Goal: Transaction & Acquisition: Purchase product/service

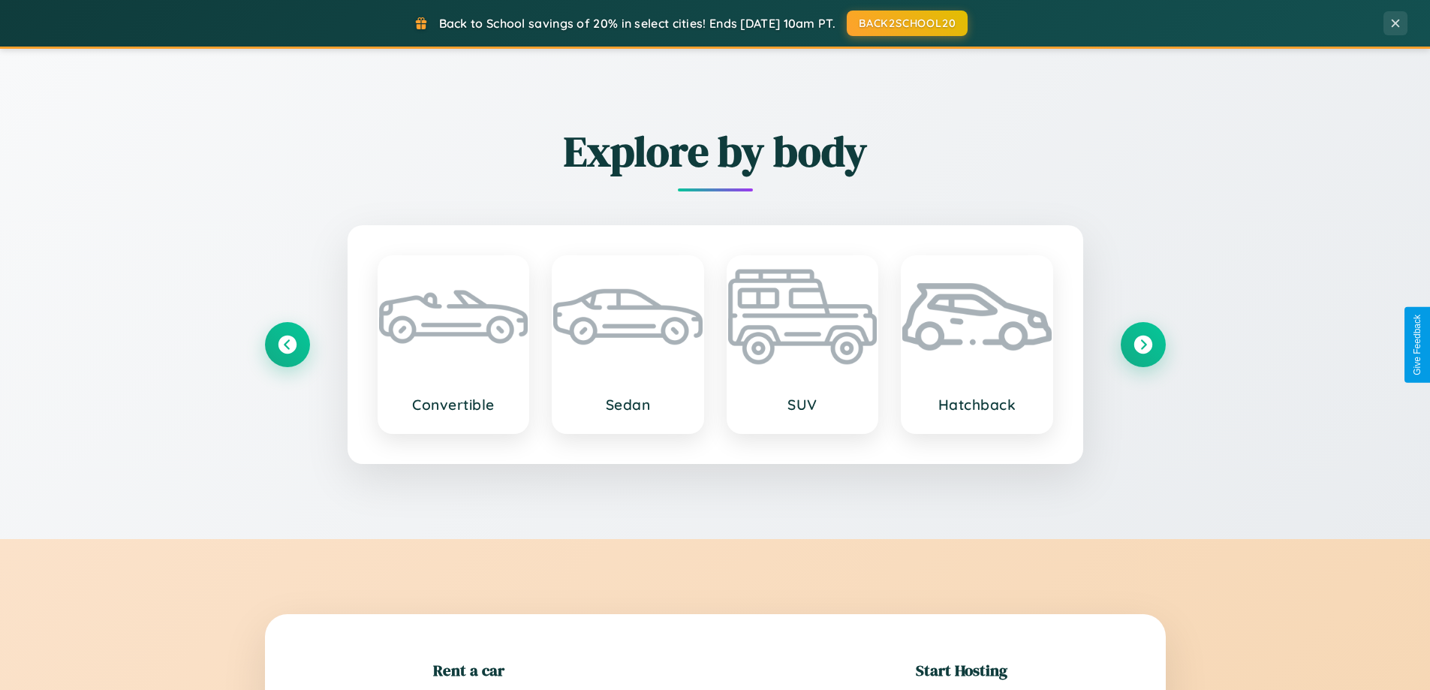
scroll to position [324, 0]
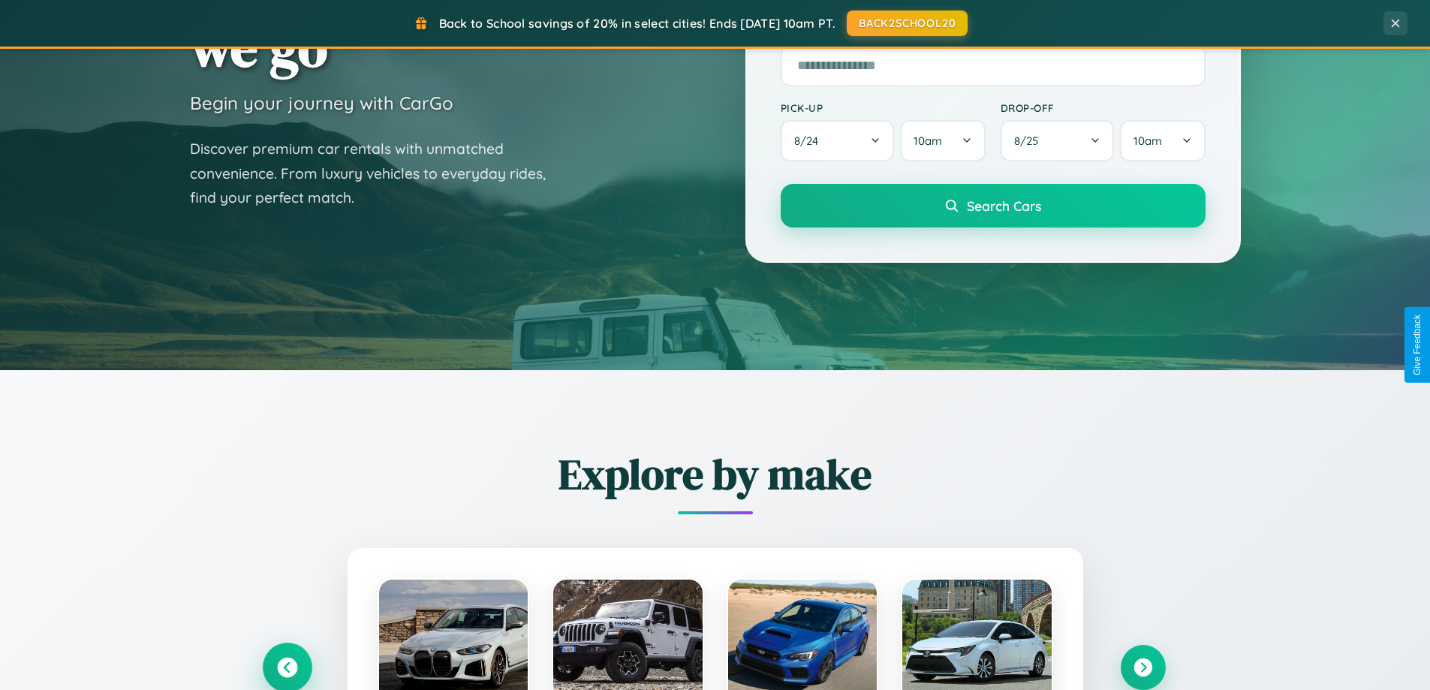
click at [287, 667] on icon at bounding box center [287, 668] width 20 height 20
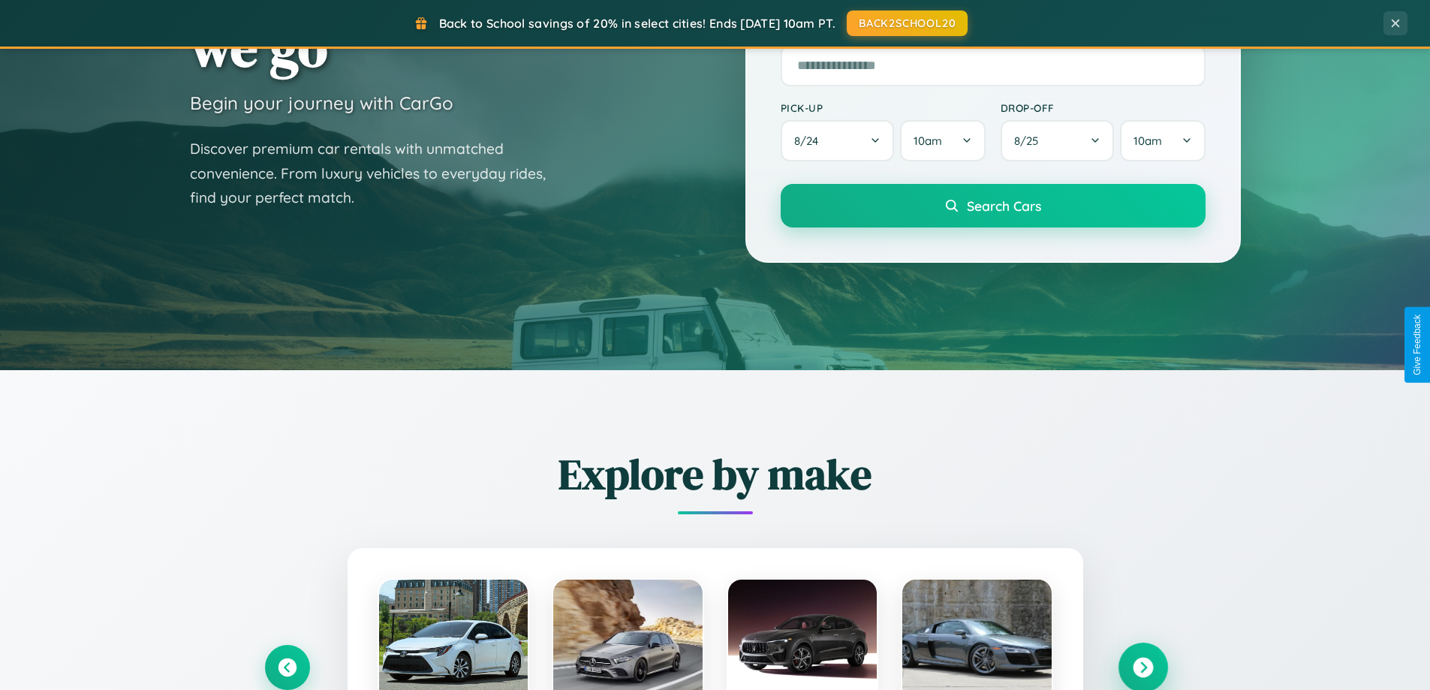
click at [1143, 667] on icon at bounding box center [1143, 668] width 20 height 20
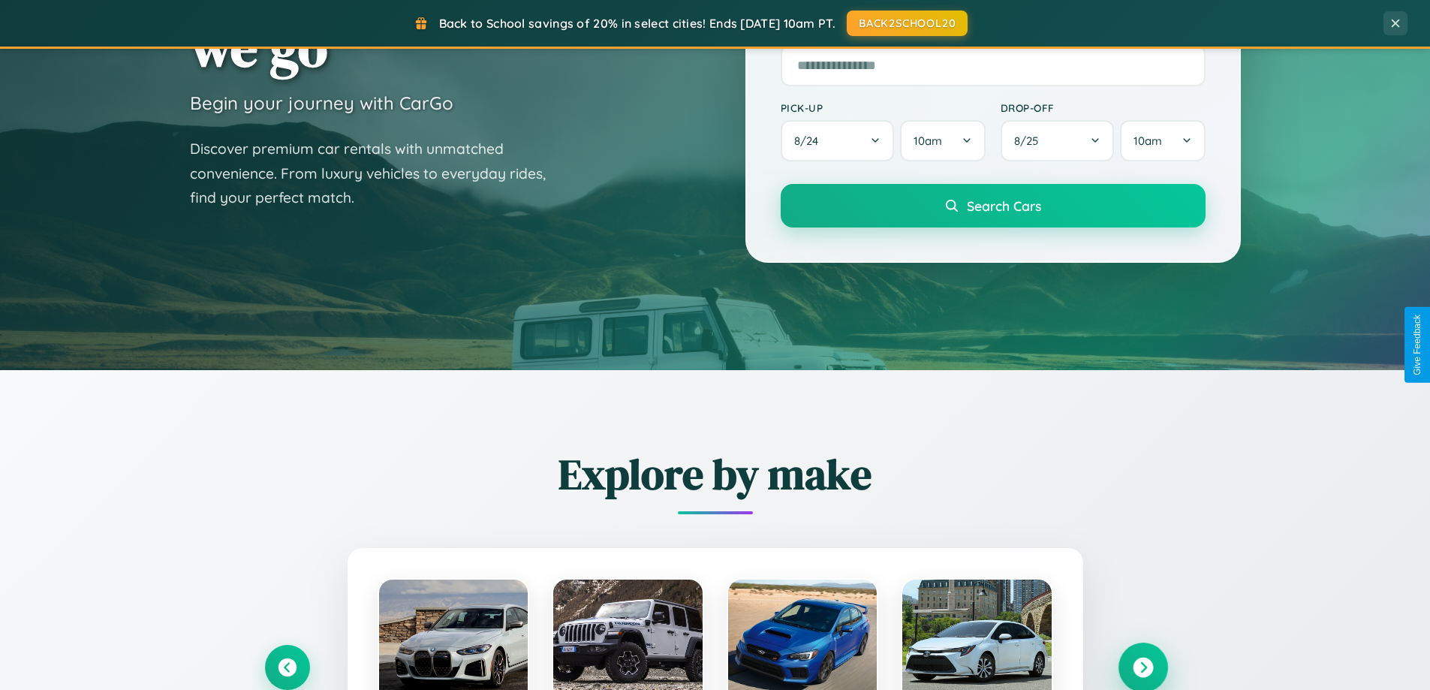
click at [1143, 666] on icon at bounding box center [1143, 668] width 20 height 20
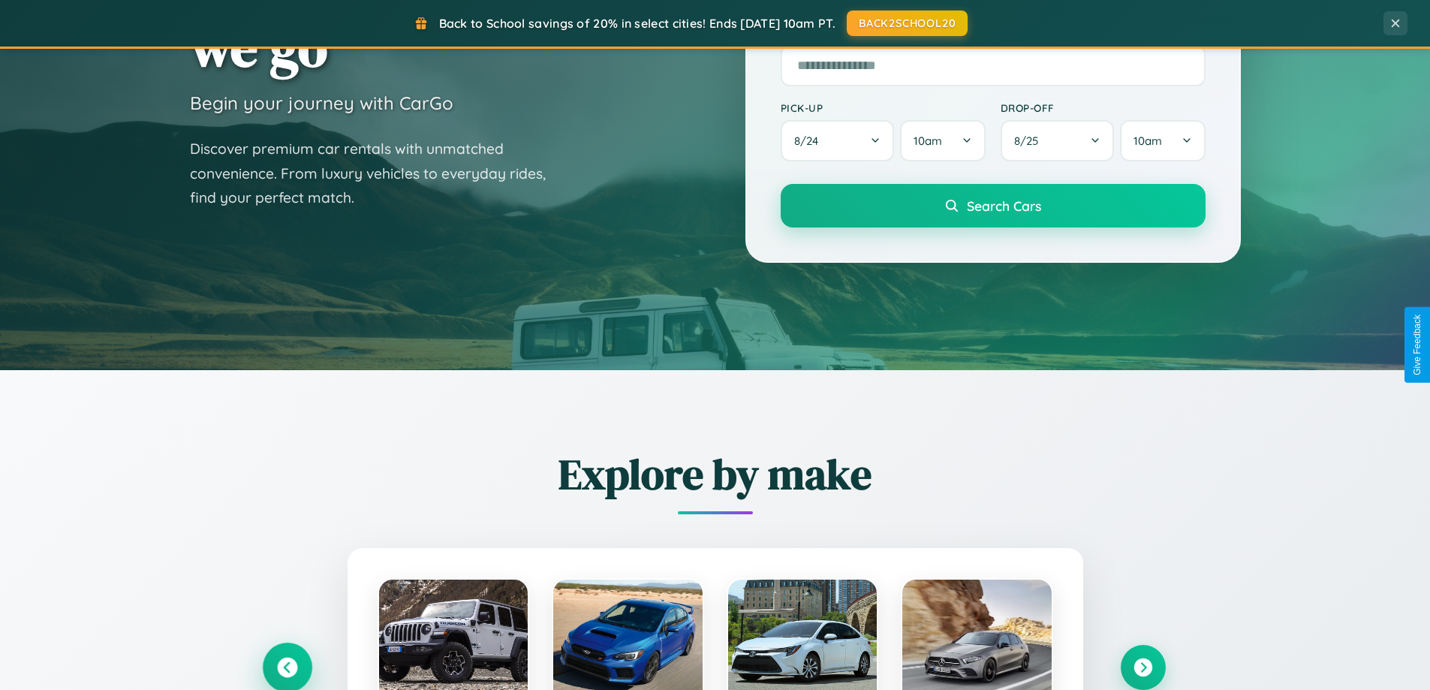
click at [287, 667] on icon at bounding box center [287, 668] width 20 height 20
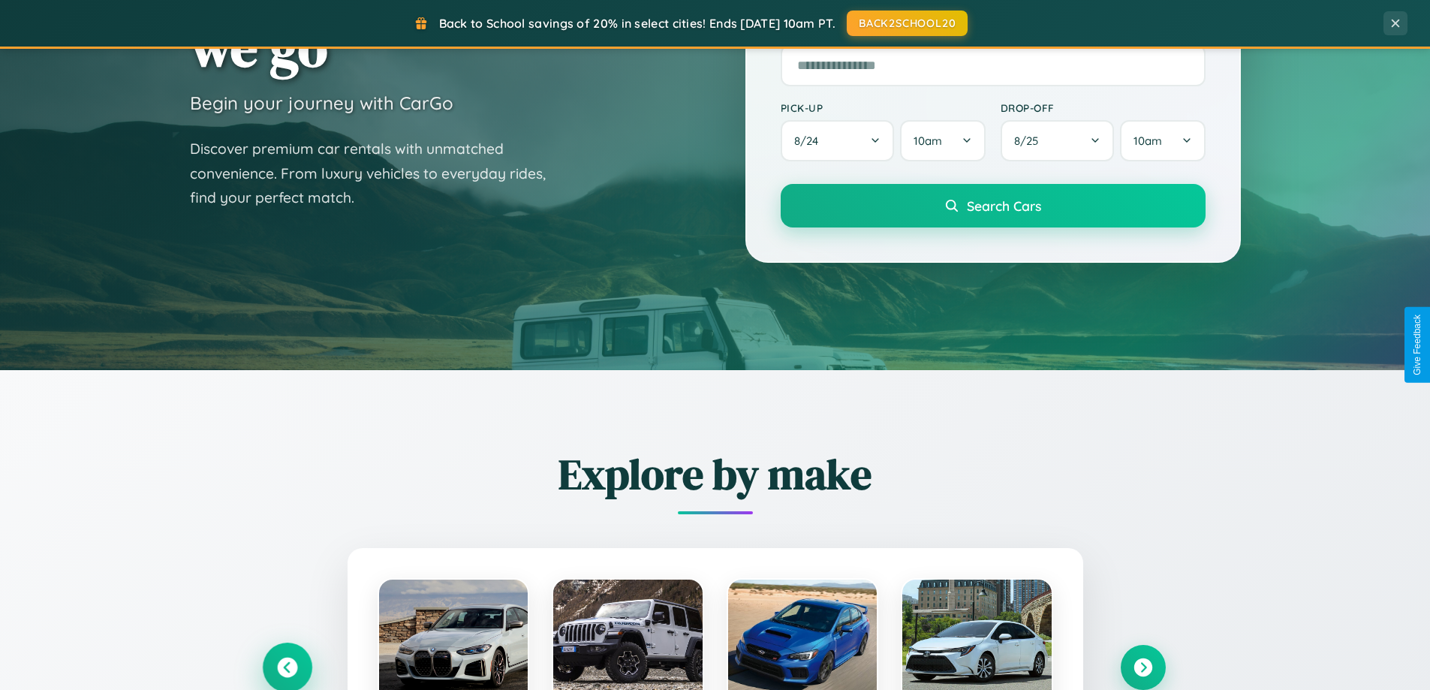
click at [287, 666] on icon at bounding box center [287, 667] width 25 height 25
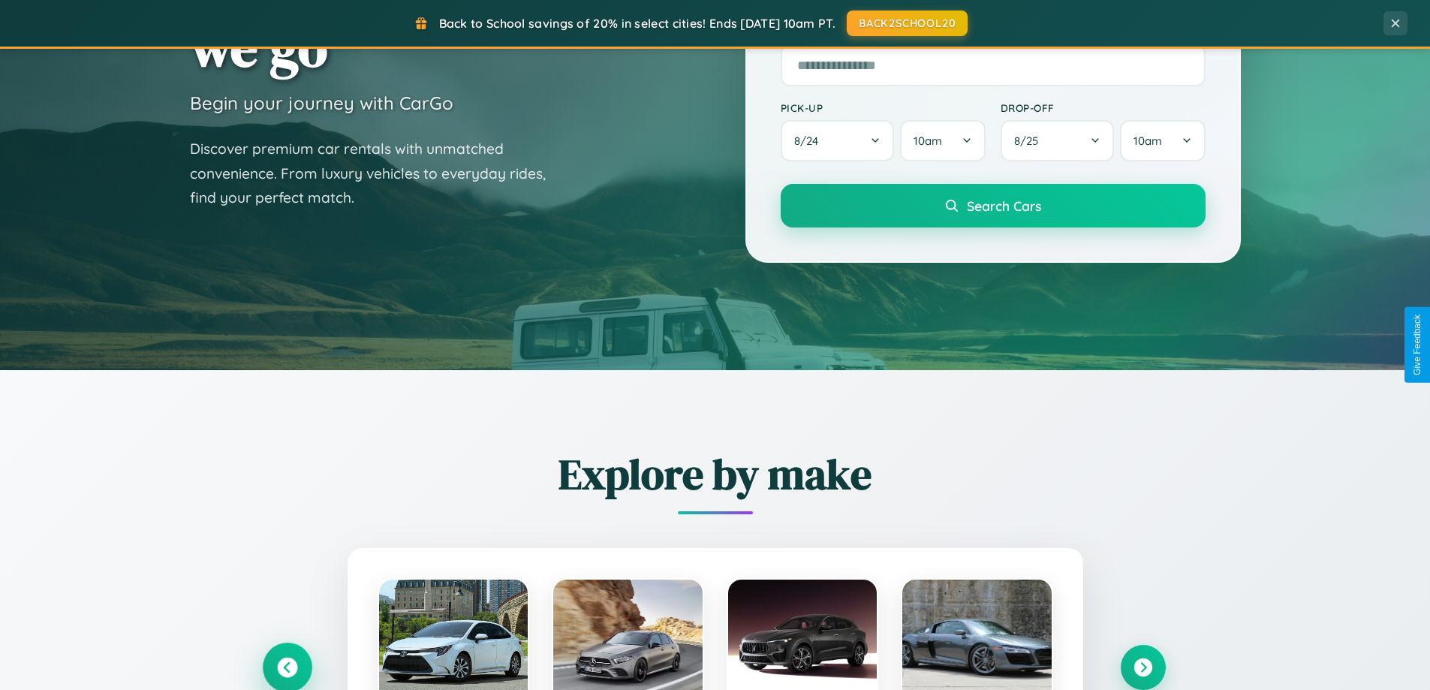
scroll to position [1759, 0]
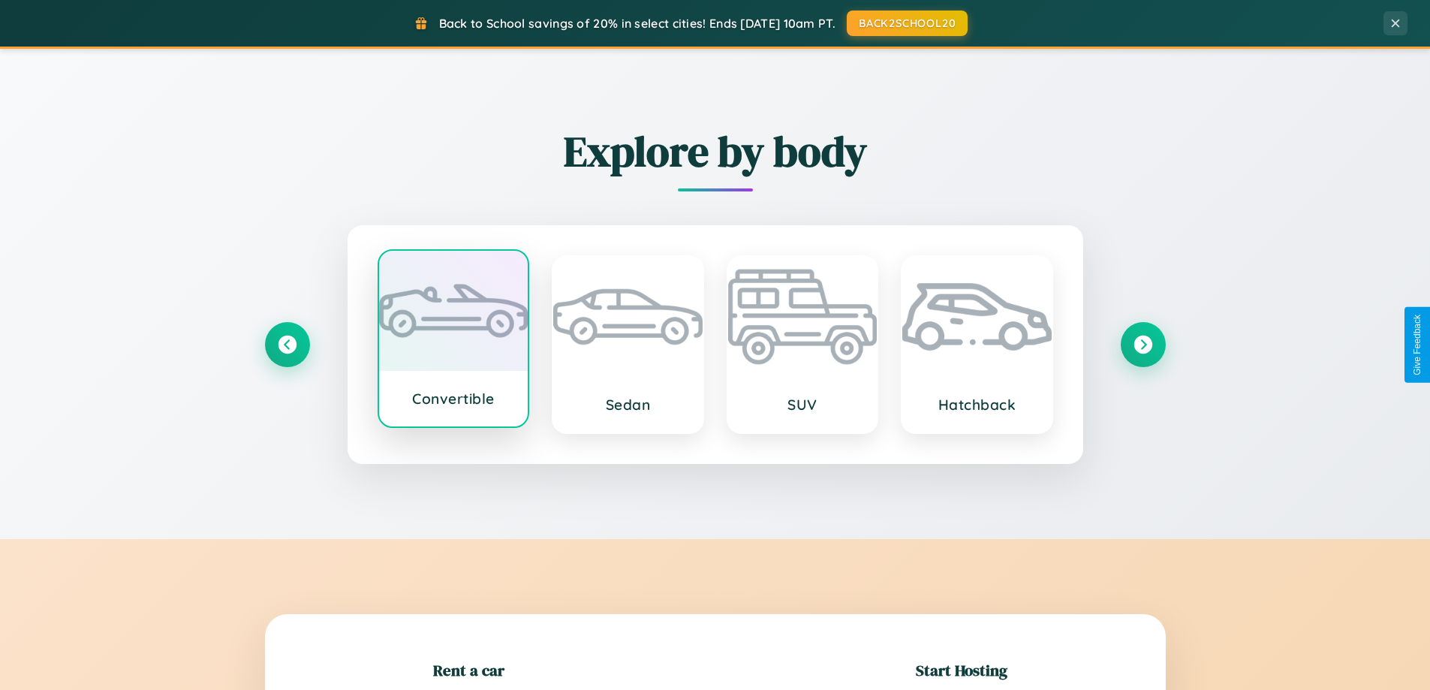
click at [453, 339] on div at bounding box center [453, 311] width 149 height 120
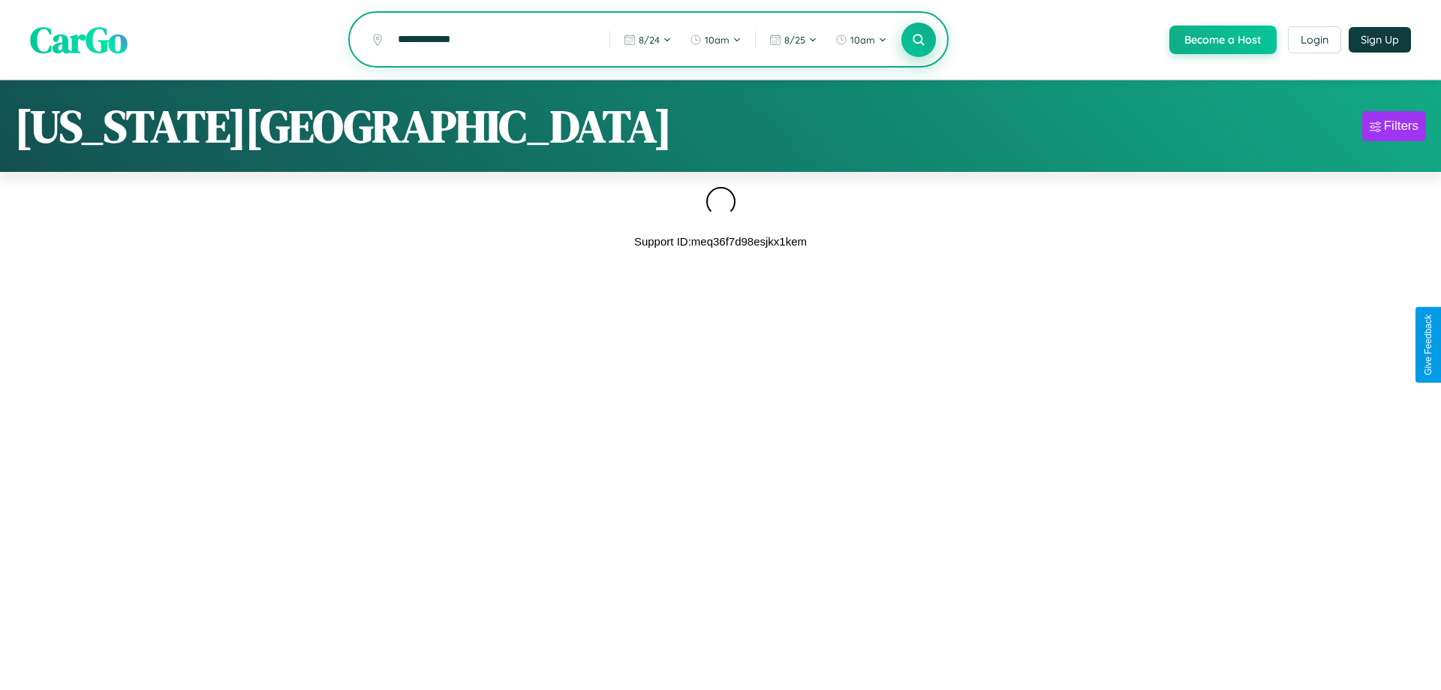
click at [917, 41] on icon at bounding box center [918, 39] width 14 height 14
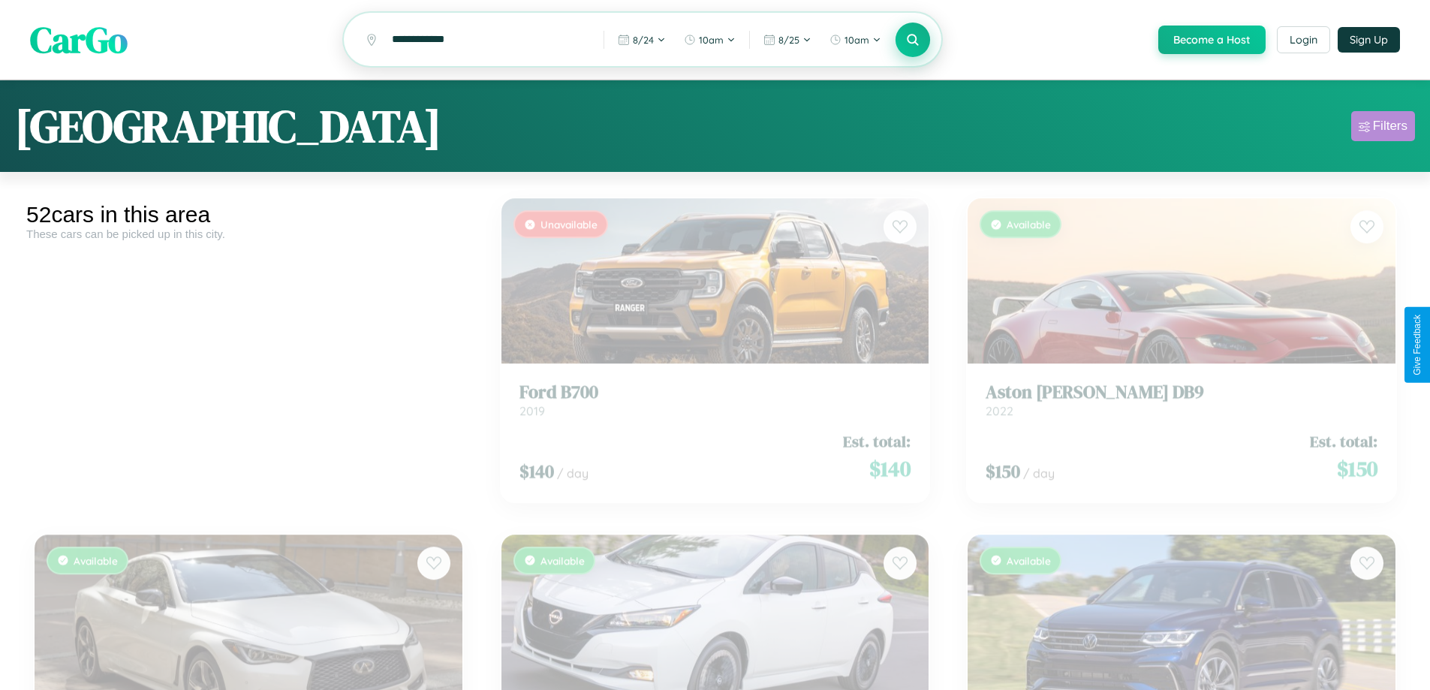
click at [1383, 128] on div "Filters" at bounding box center [1390, 126] width 35 height 15
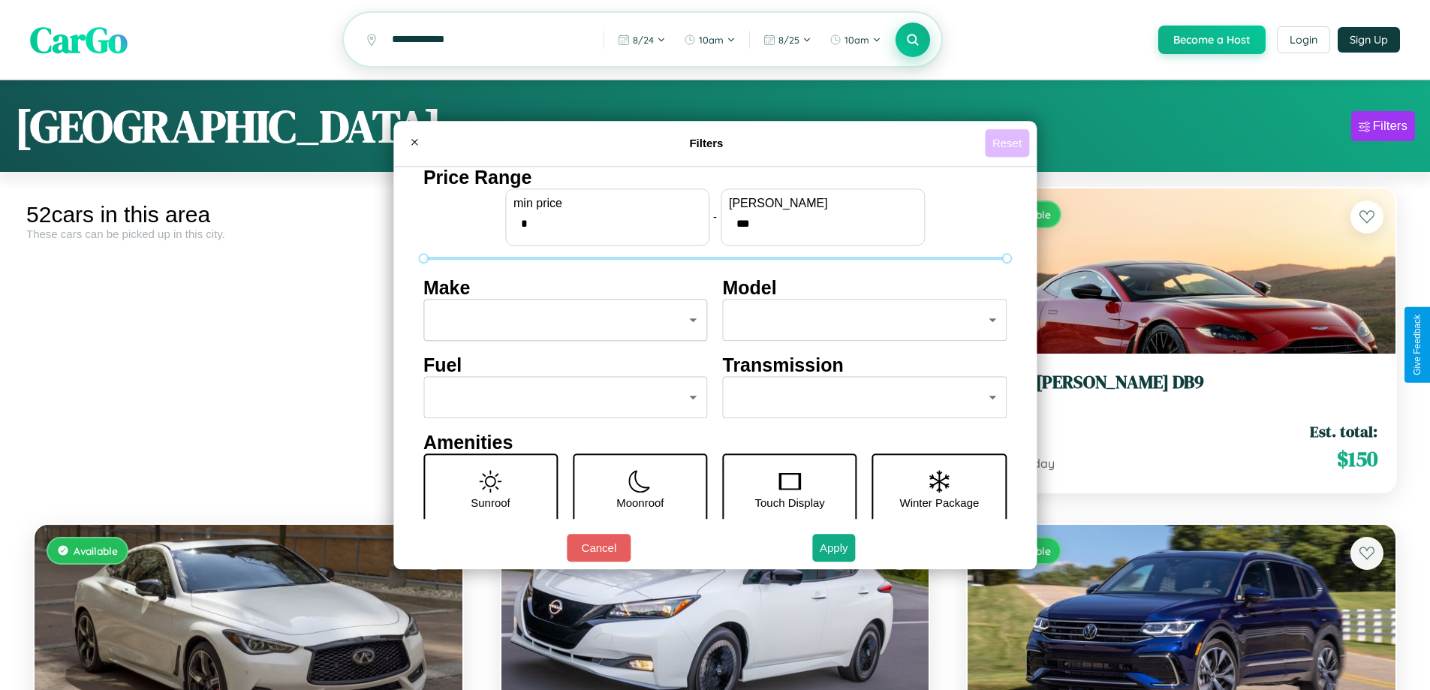
click at [1009, 143] on button "Reset" at bounding box center [1007, 143] width 44 height 28
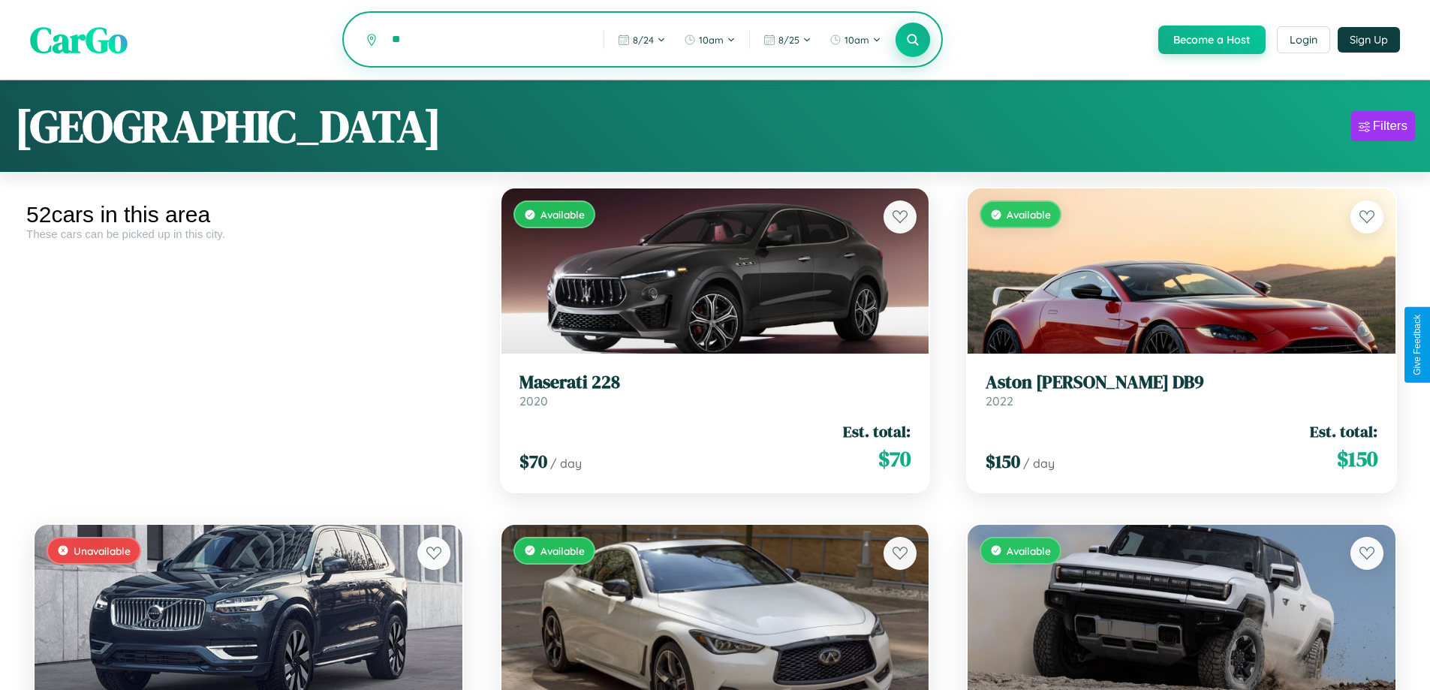
type input "*"
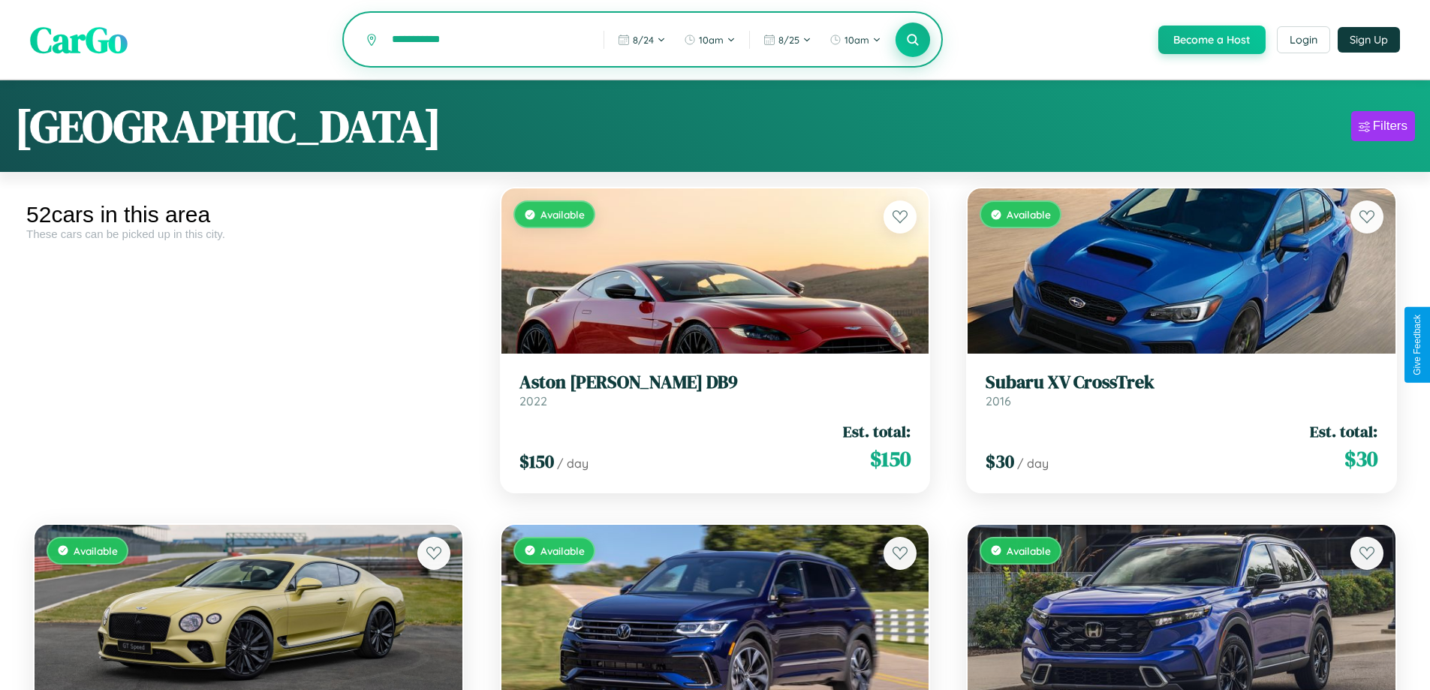
type input "**********"
click at [912, 40] on icon at bounding box center [913, 39] width 14 height 14
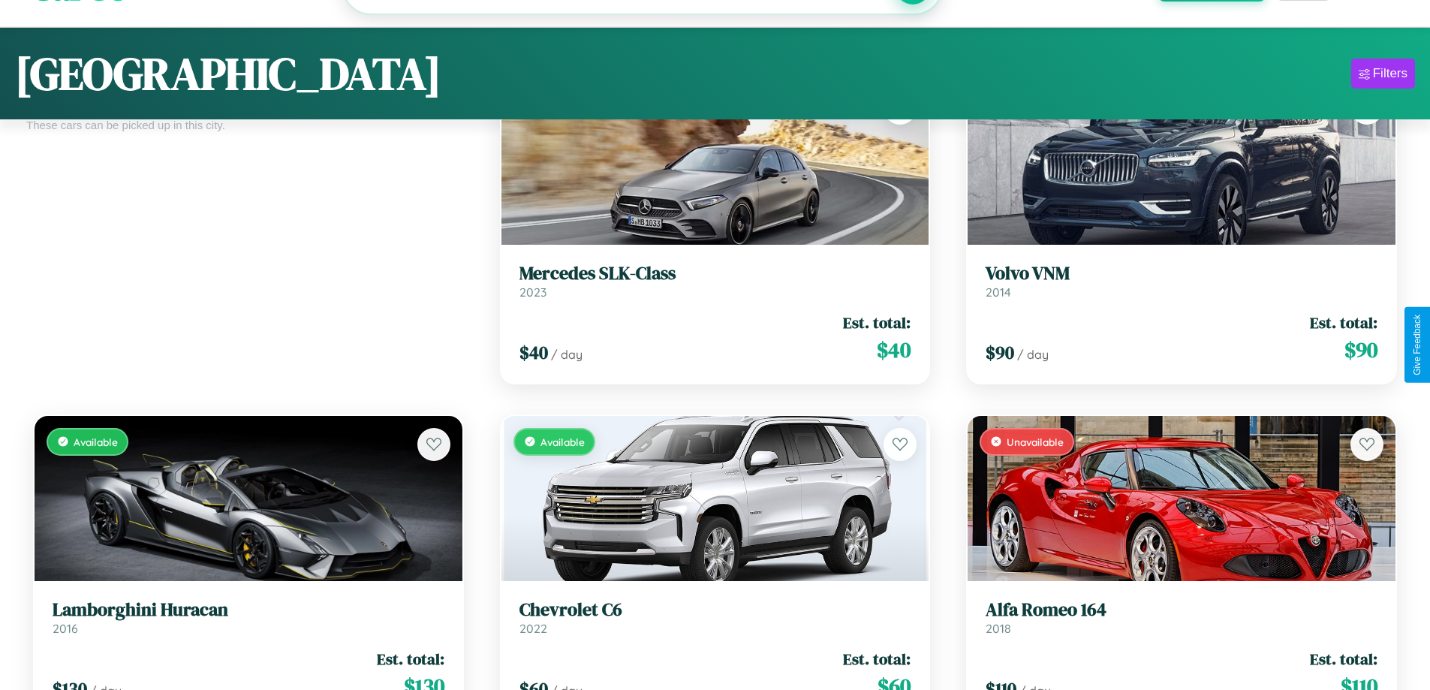
scroll to position [211, 0]
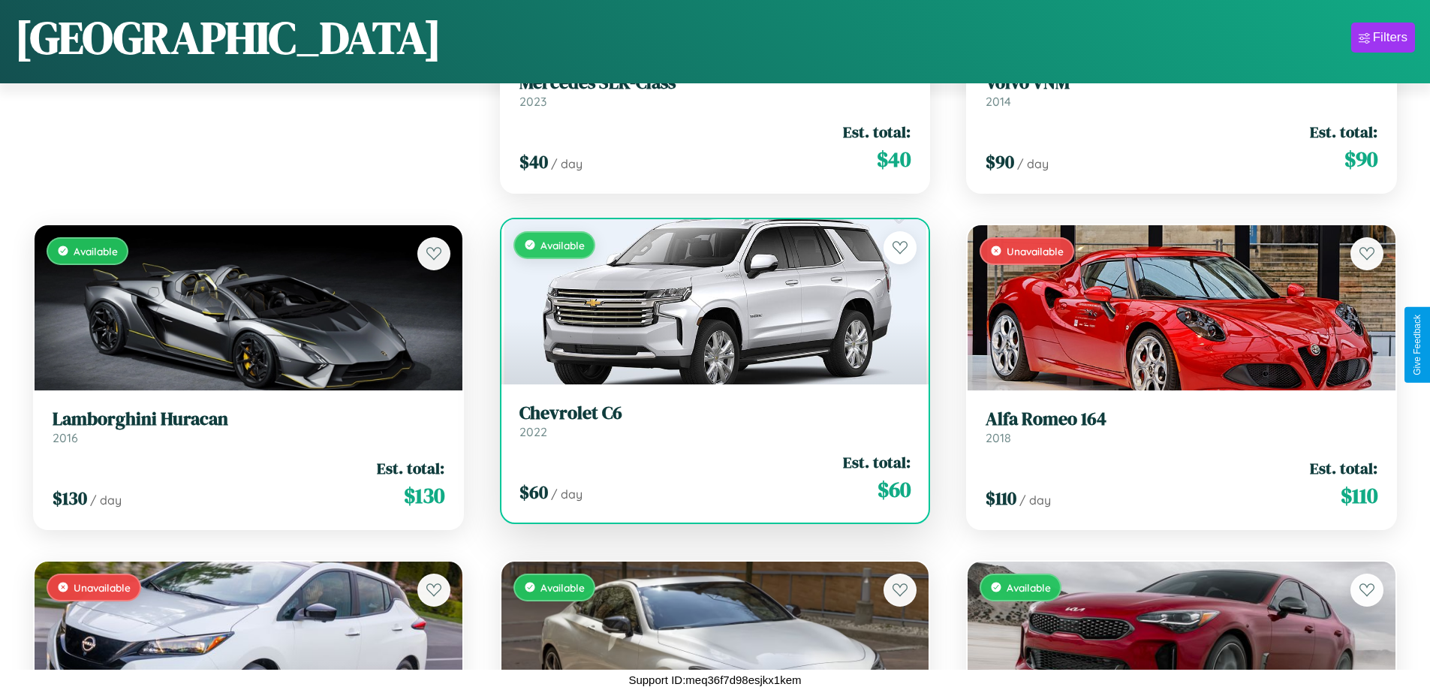
click at [709, 426] on link "Chevrolet C6 2022" at bounding box center [715, 420] width 392 height 37
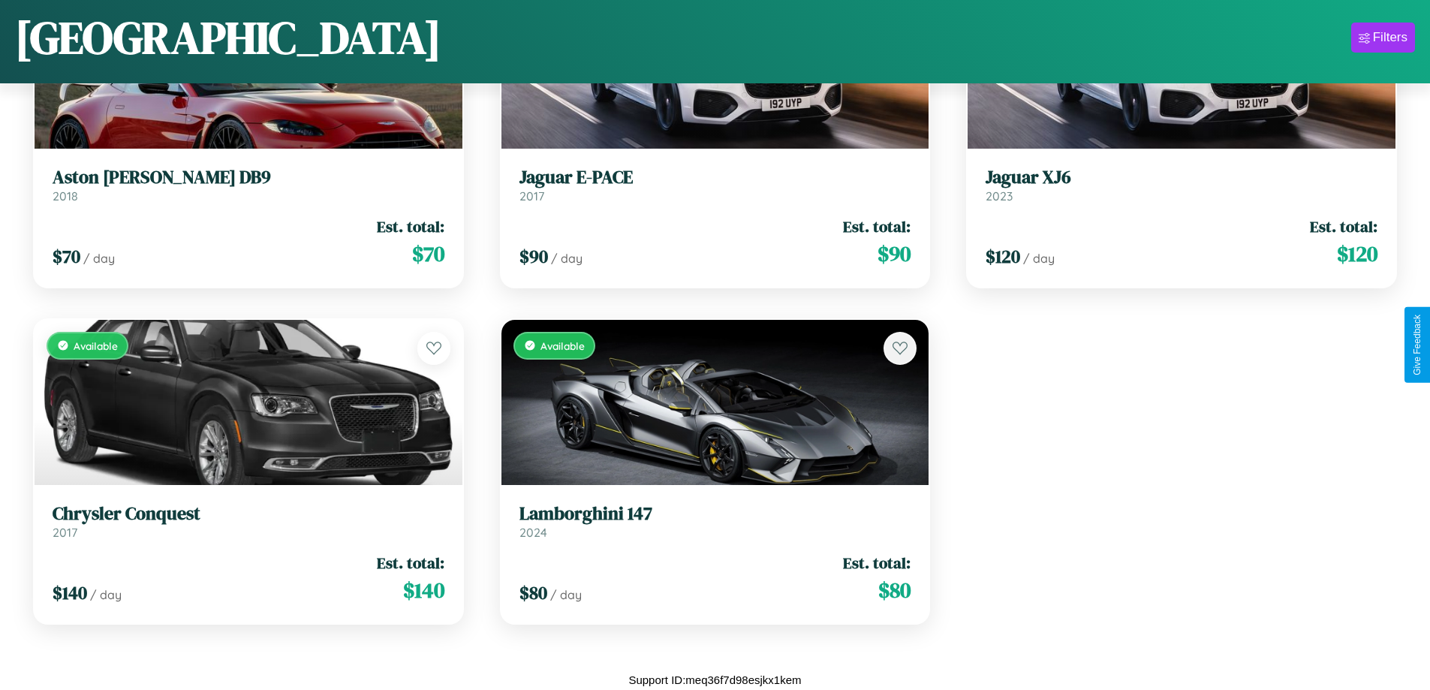
scroll to position [89, 0]
